Goal: Information Seeking & Learning: Check status

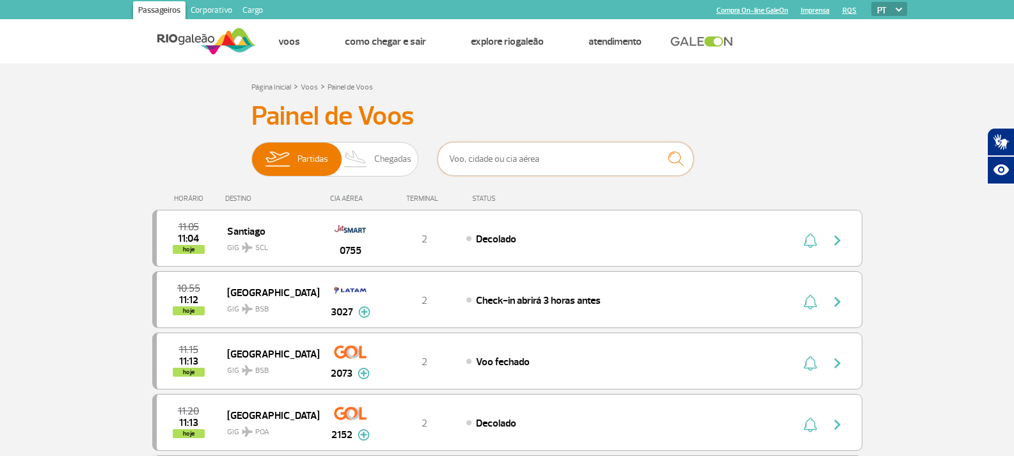
click at [511, 157] on input "text" at bounding box center [566, 159] width 256 height 34
click at [511, 160] on input "text" at bounding box center [566, 159] width 256 height 34
type input "1880"
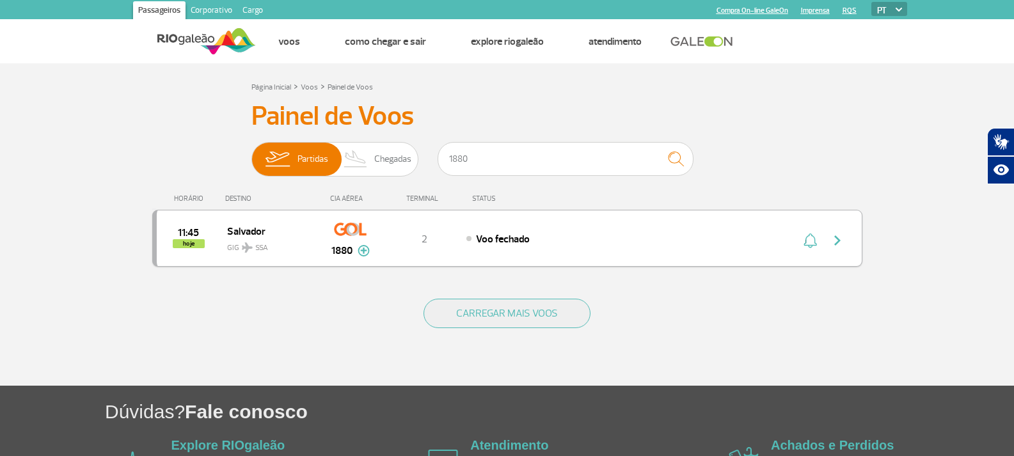
click at [832, 237] on img "button" at bounding box center [837, 240] width 15 height 15
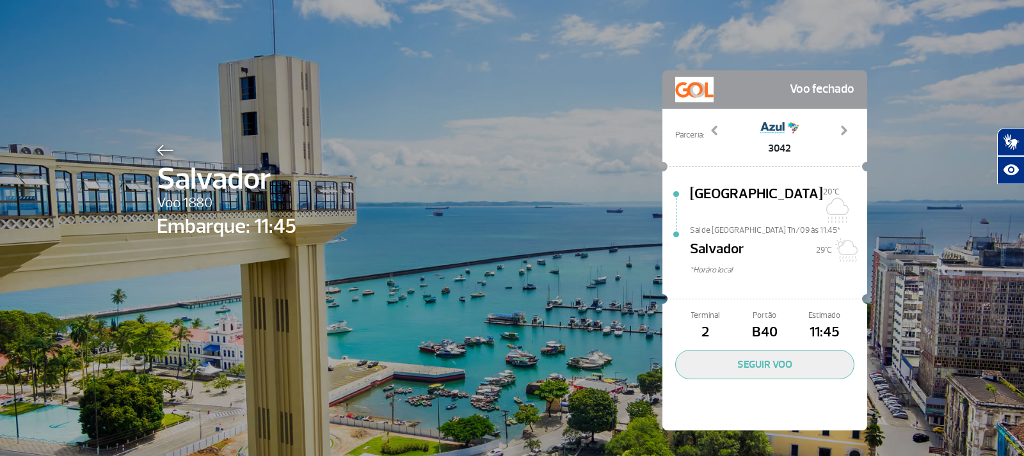
click at [166, 146] on img at bounding box center [165, 151] width 17 height 12
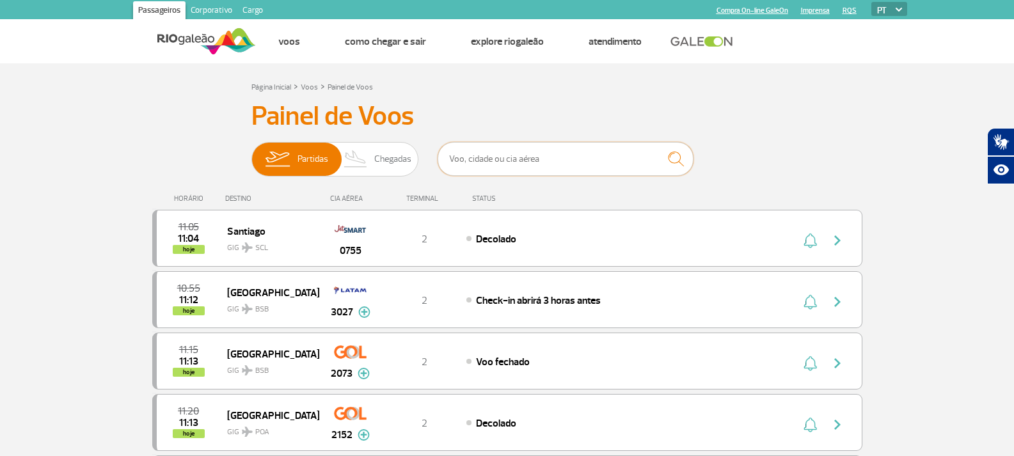
click at [588, 148] on input "text" at bounding box center [566, 159] width 256 height 34
click at [582, 216] on div "11:05 11:04 hoje [PERSON_NAME] SCL 0755 2 Decolado" at bounding box center [507, 238] width 710 height 57
